Goal: Use online tool/utility: Utilize a website feature to perform a specific function

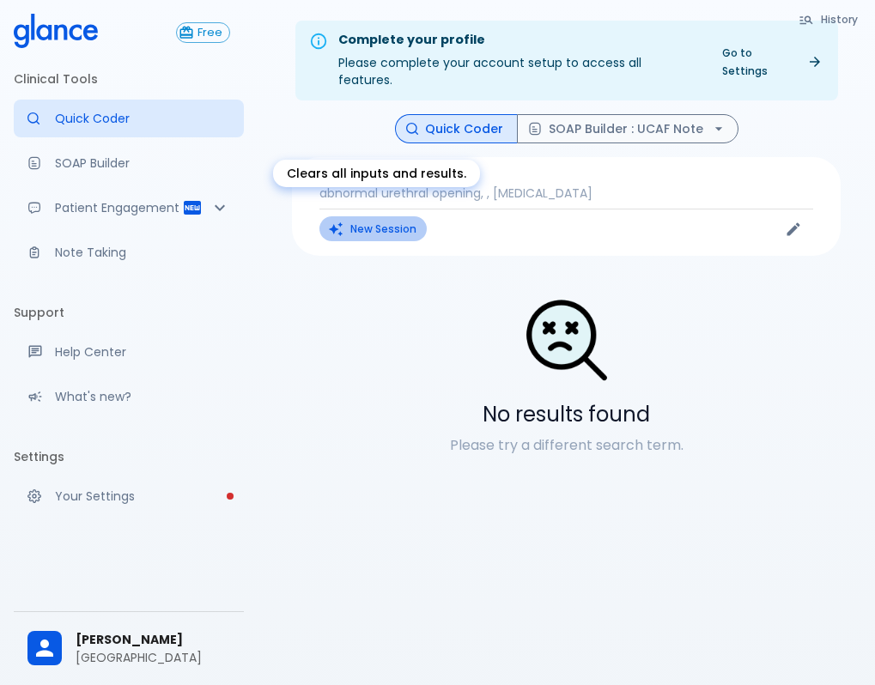
click at [376, 216] on button "New Session" at bounding box center [372, 228] width 107 height 25
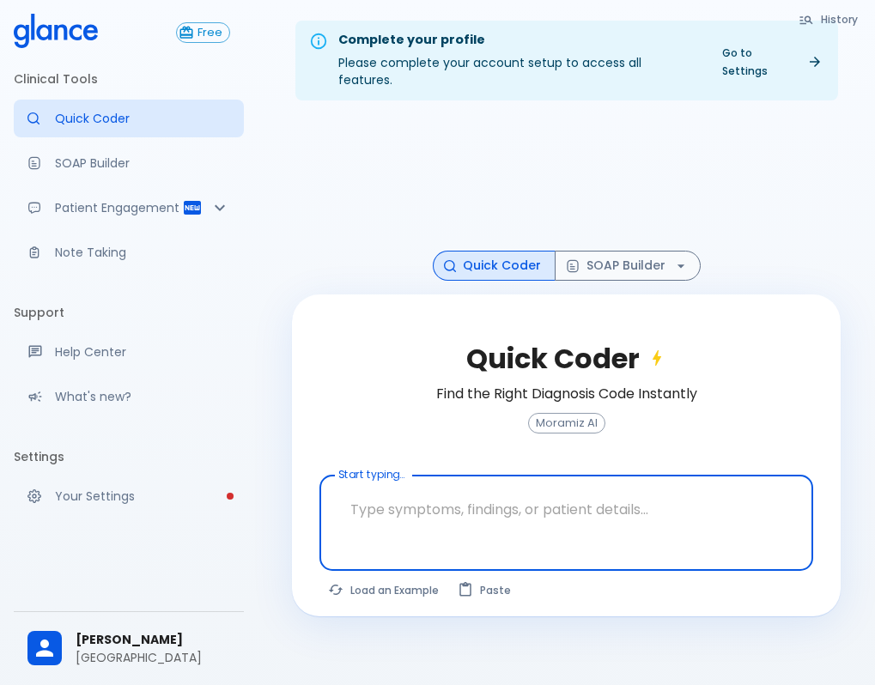
click at [447, 495] on textarea at bounding box center [566, 510] width 470 height 54
click at [655, 251] on button "SOAP Builder" at bounding box center [628, 266] width 146 height 30
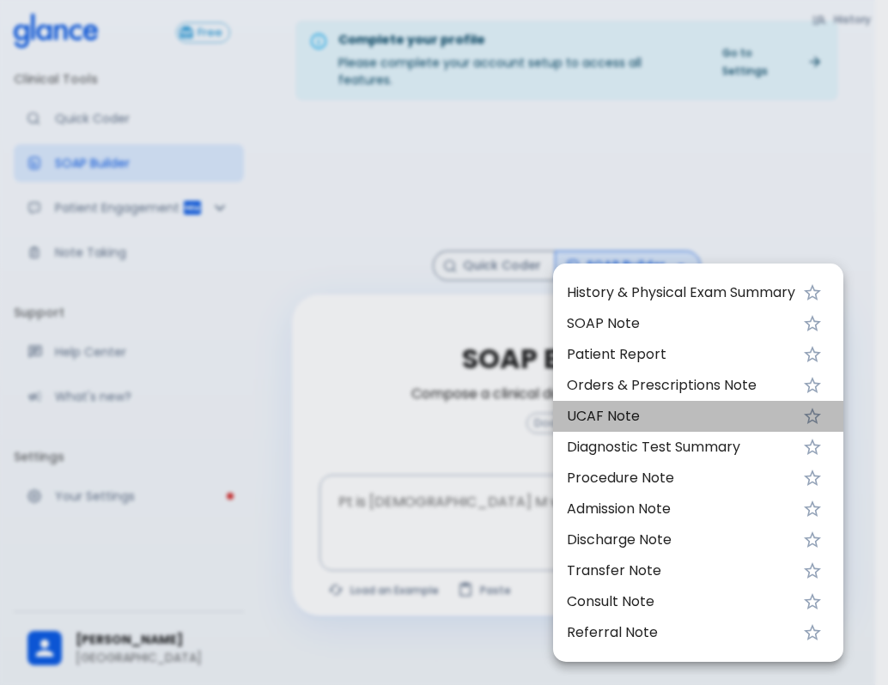
click at [593, 415] on span "UCAF Note" at bounding box center [681, 416] width 228 height 21
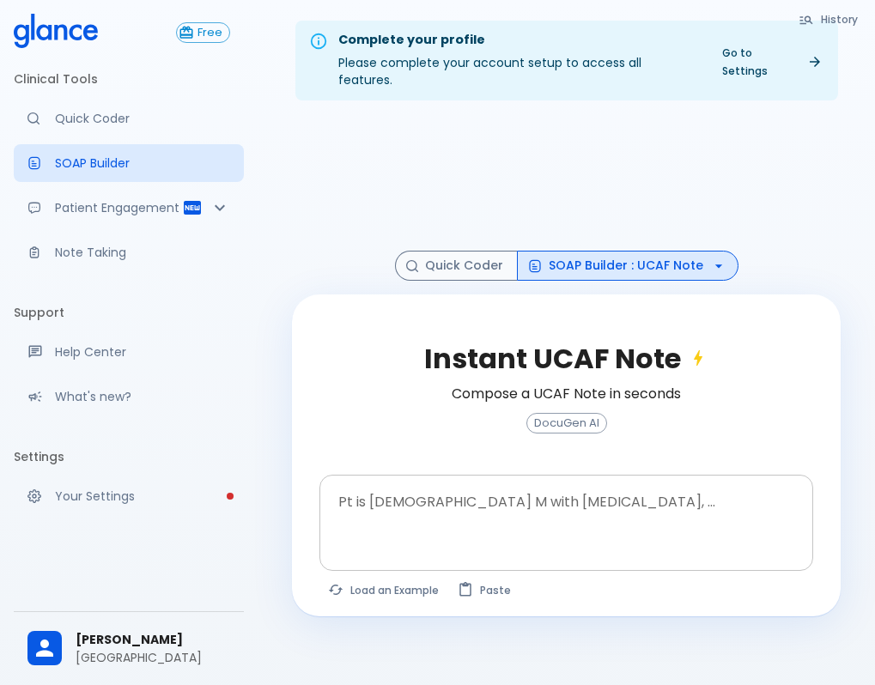
click at [413, 498] on textarea at bounding box center [566, 510] width 470 height 54
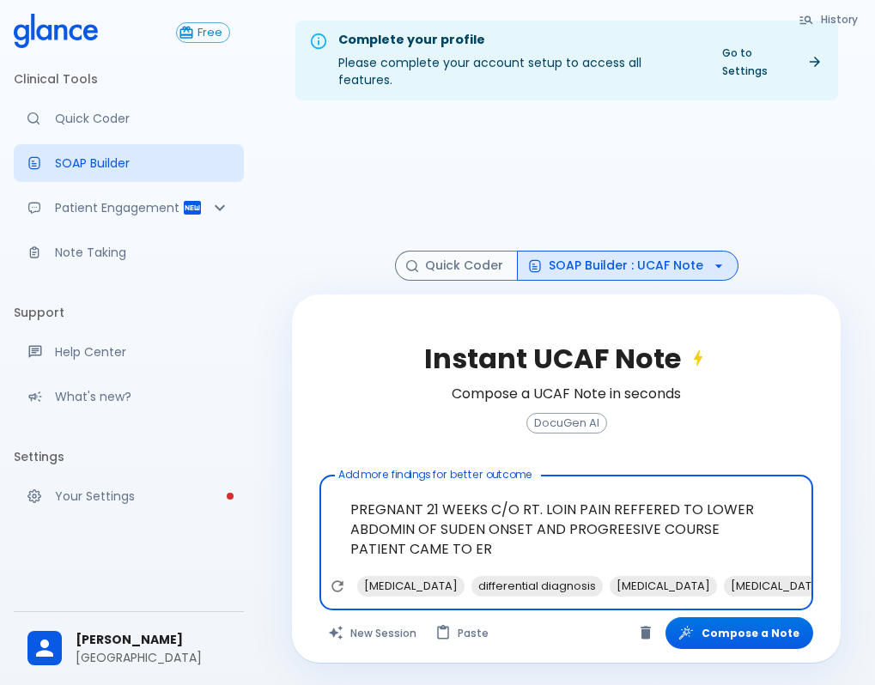
click at [711, 512] on textarea "PREGNANT 21 WEEKS C/O RT. LOIN PAIN REFFERED TO LOWER ABDOMIN OF SUDEN ONSET AN…" at bounding box center [566, 530] width 470 height 94
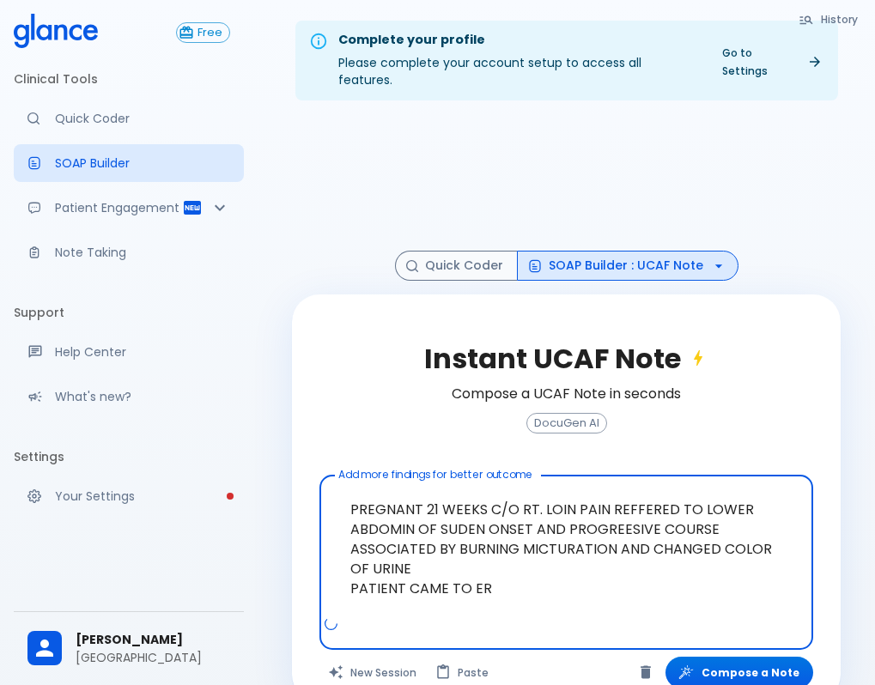
click at [416, 512] on textarea "PREGNANT 21 WEEKS C/O RT. LOIN PAIN REFFERED TO LOWER ABDOMIN OF SUDEN ONSET AN…" at bounding box center [566, 549] width 470 height 133
click at [494, 575] on textarea "PREGNANT 21 WEEKS C/O RT. LOIN PAIN REFFERED TO LOWER ABDOMIN [DATE] OF SUDEN O…" at bounding box center [566, 549] width 470 height 133
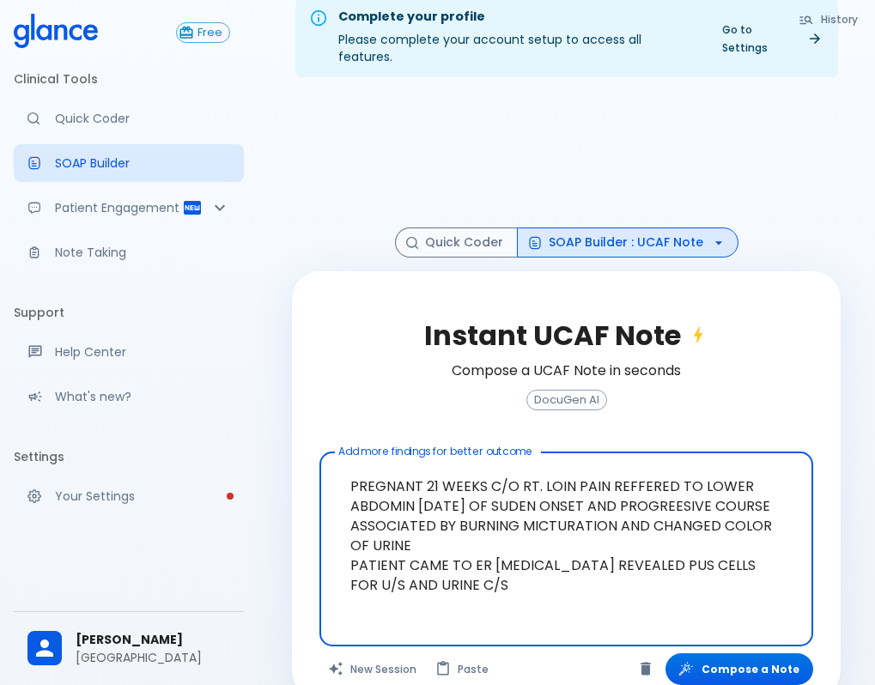
scroll to position [41, 0]
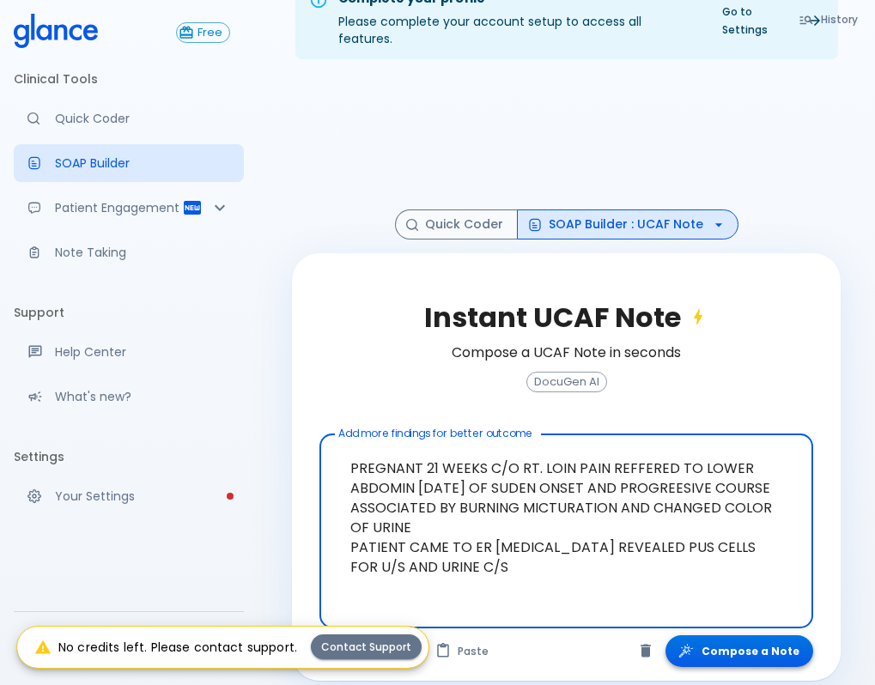
type textarea "PREGNANT 21 WEEKS C/O RT. LOIN PAIN REFFERED TO LOWER ABDOMIN [DATE] OF SUDEN O…"
click at [737, 635] on button "Compose a Note" at bounding box center [740, 651] width 148 height 32
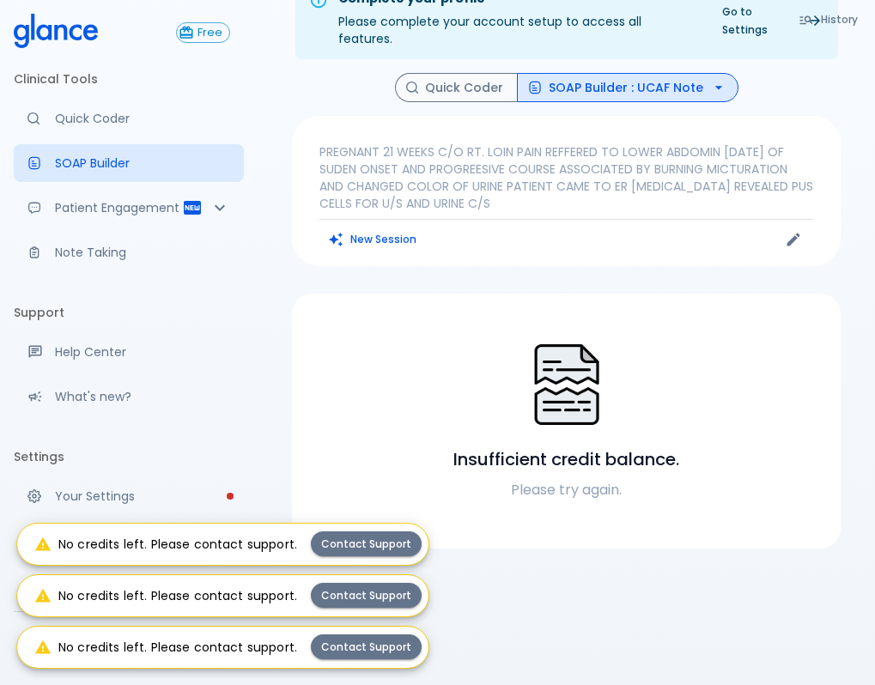
click at [435, 373] on div at bounding box center [567, 386] width 508 height 89
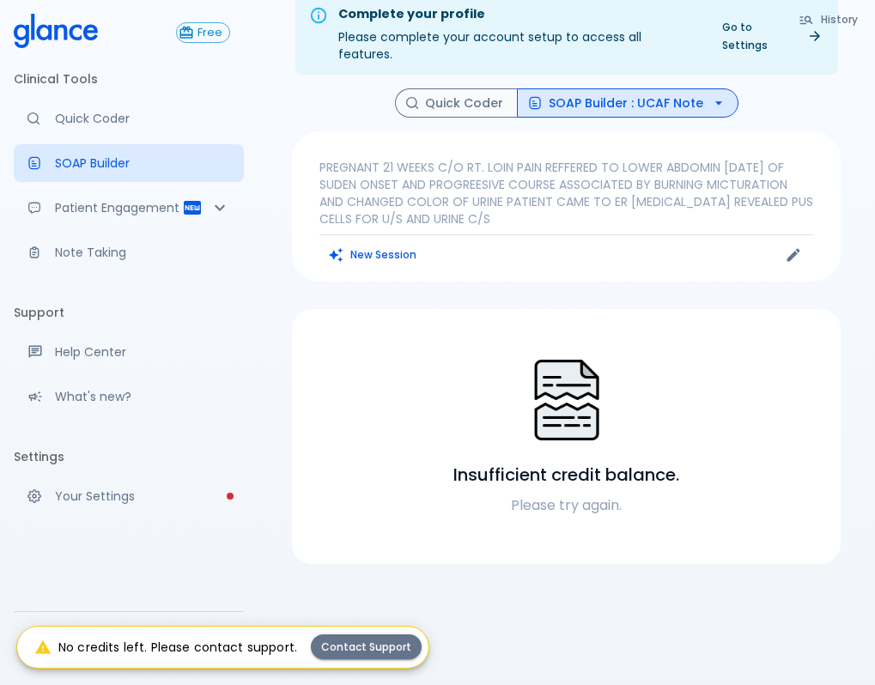
scroll to position [0, 0]
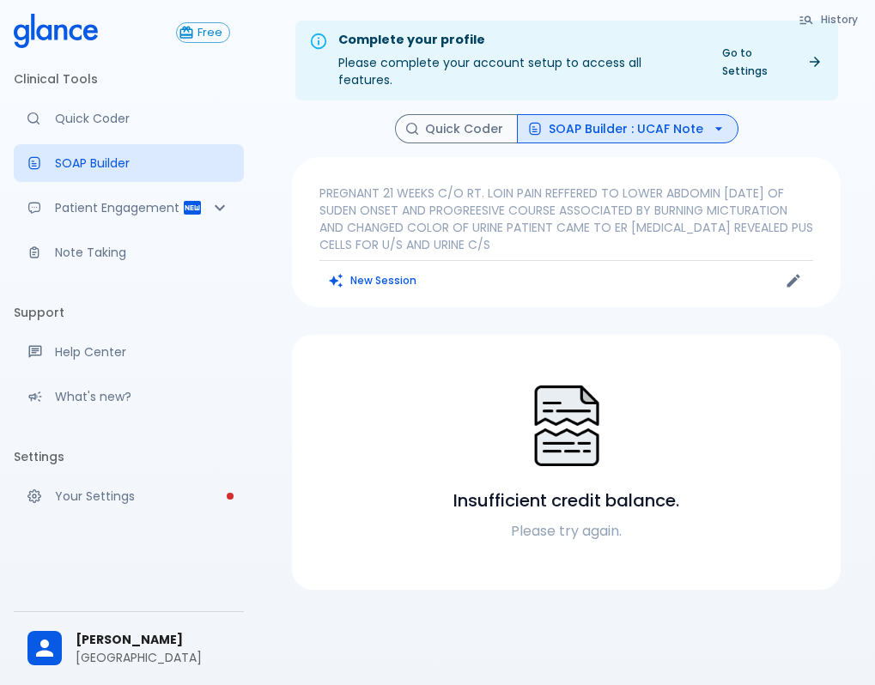
click at [639, 114] on button "SOAP Builder : UCAF Note" at bounding box center [628, 129] width 222 height 30
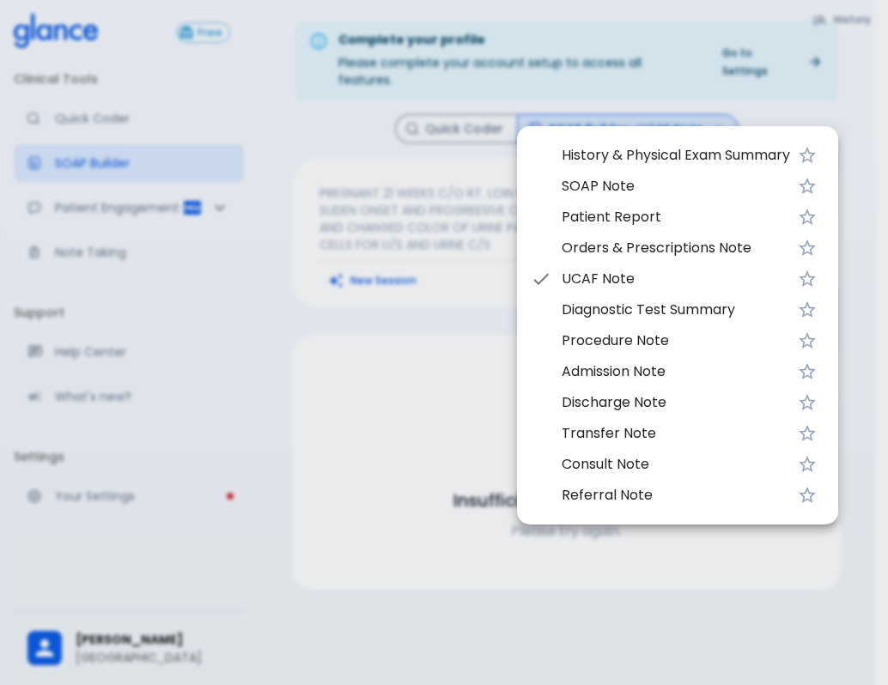
click at [411, 380] on div at bounding box center [444, 342] width 888 height 685
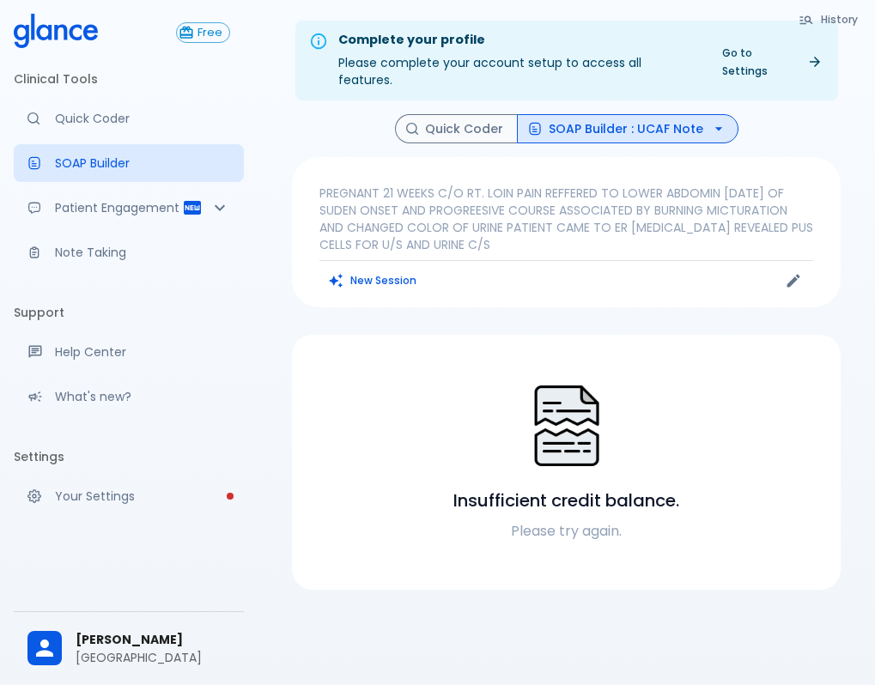
click at [504, 233] on p "PREGNANT 21 WEEKS C/O RT. LOIN PAIN REFFERED TO LOWER ABDOMIN [DATE] OF SUDEN O…" at bounding box center [566, 219] width 494 height 69
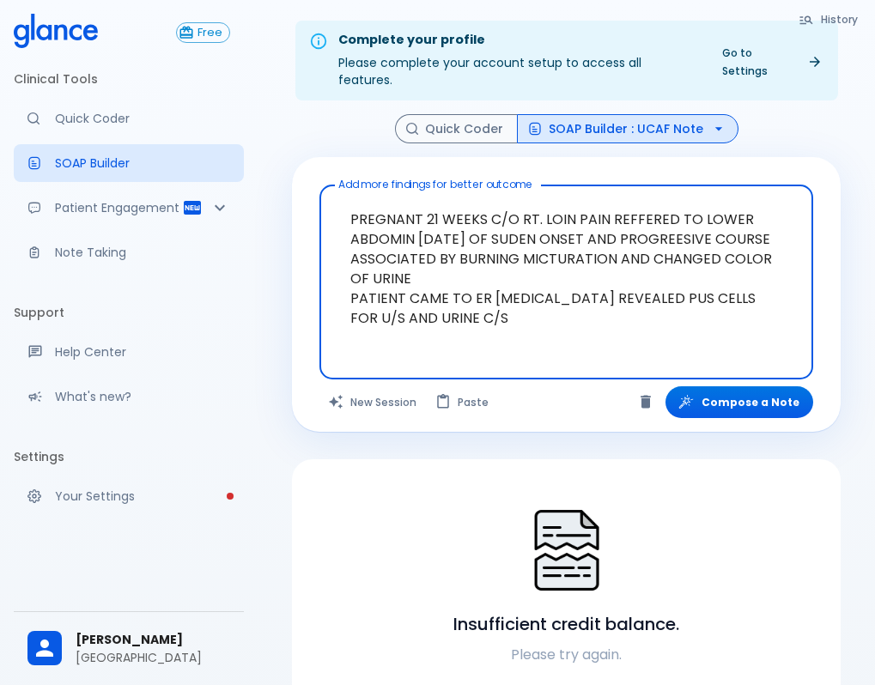
drag, startPoint x: 525, startPoint y: 305, endPoint x: 336, endPoint y: 196, distance: 218.1
click at [336, 196] on textarea "PREGNANT 21 WEEKS C/O RT. LOIN PAIN REFFERED TO LOWER ABDOMIN [DATE] OF SUDEN O…" at bounding box center [566, 268] width 470 height 153
